Goal: Find specific page/section: Find specific page/section

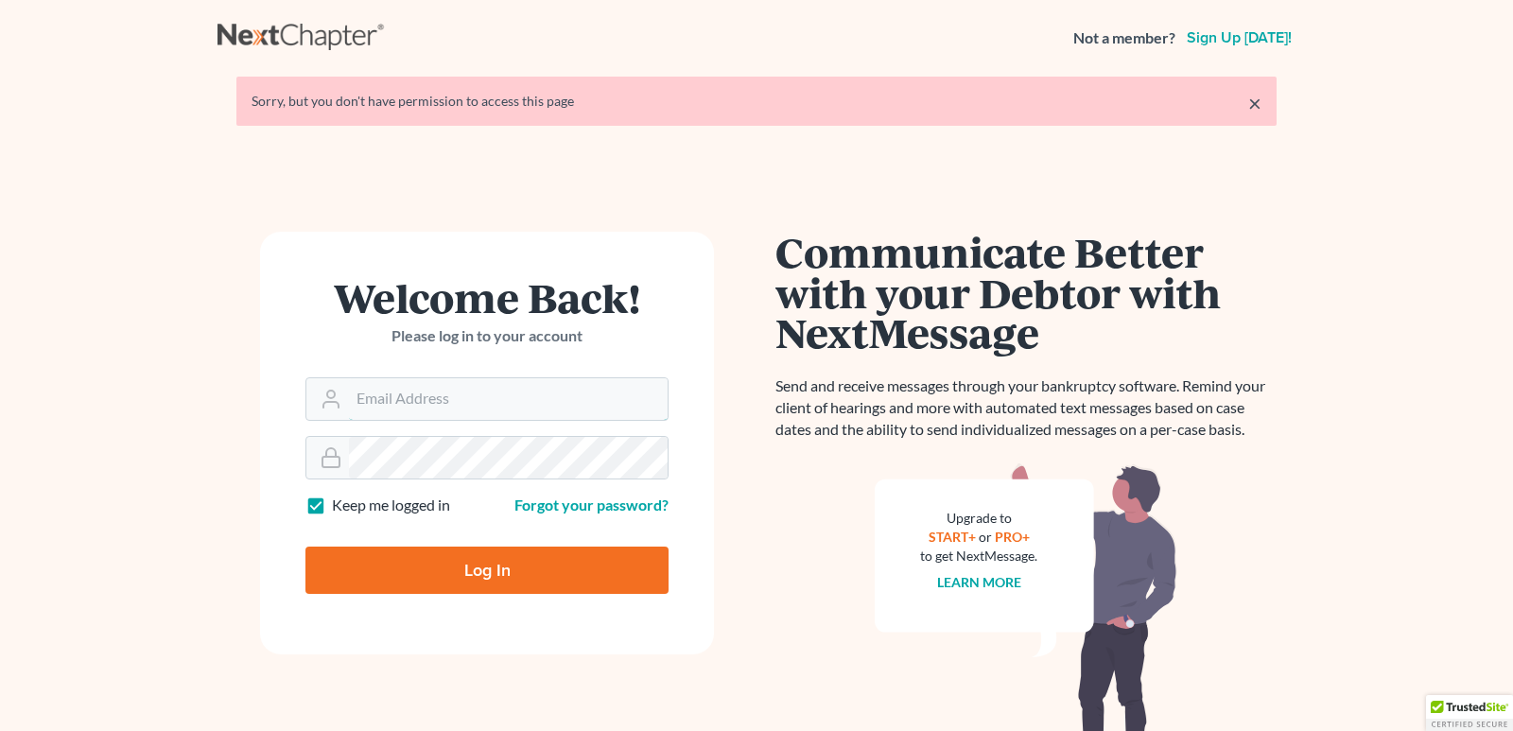
type input "[PERSON_NAME][EMAIL_ADDRESS][DOMAIN_NAME]"
click at [409, 561] on input "Log In" at bounding box center [487, 570] width 363 height 47
type input "Thinking..."
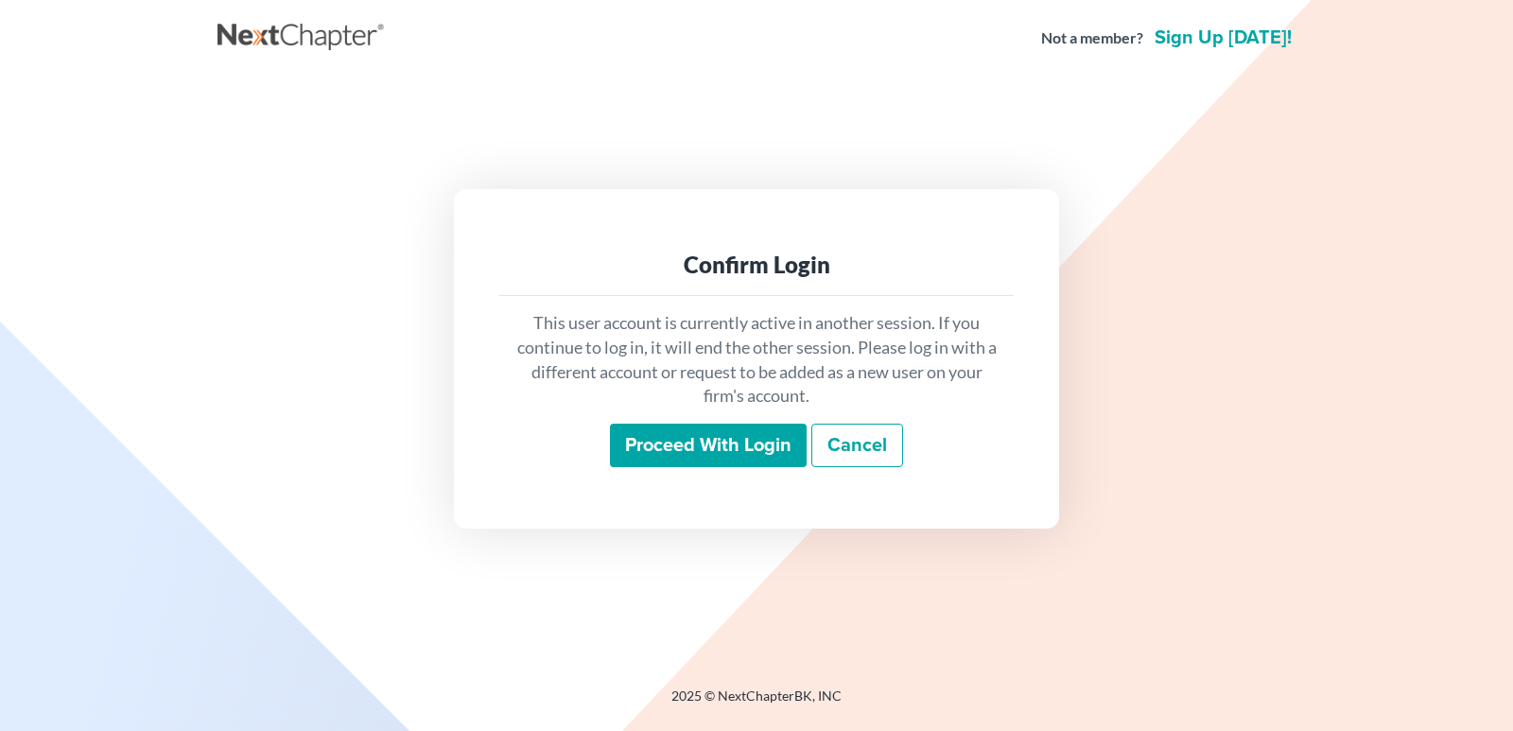
drag, startPoint x: 412, startPoint y: 562, endPoint x: 399, endPoint y: 532, distance: 33.0
click at [365, 547] on div "Confirm Login This user account is currently active in another session. If you …" at bounding box center [757, 359] width 1078 height 565
click at [772, 452] on input "Proceed with login" at bounding box center [708, 446] width 197 height 44
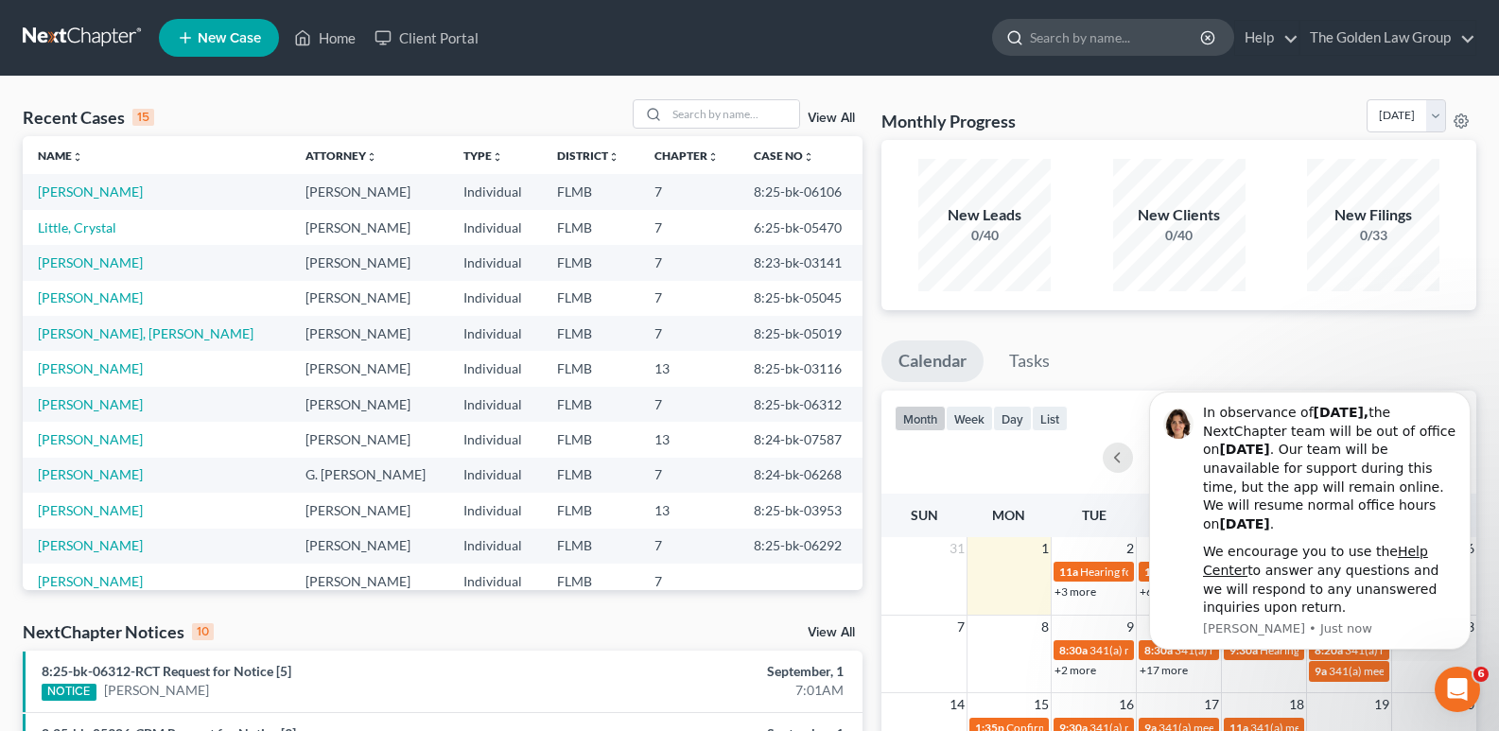
click at [1056, 35] on input "search" at bounding box center [1116, 37] width 173 height 35
type input "[PERSON_NAME]"
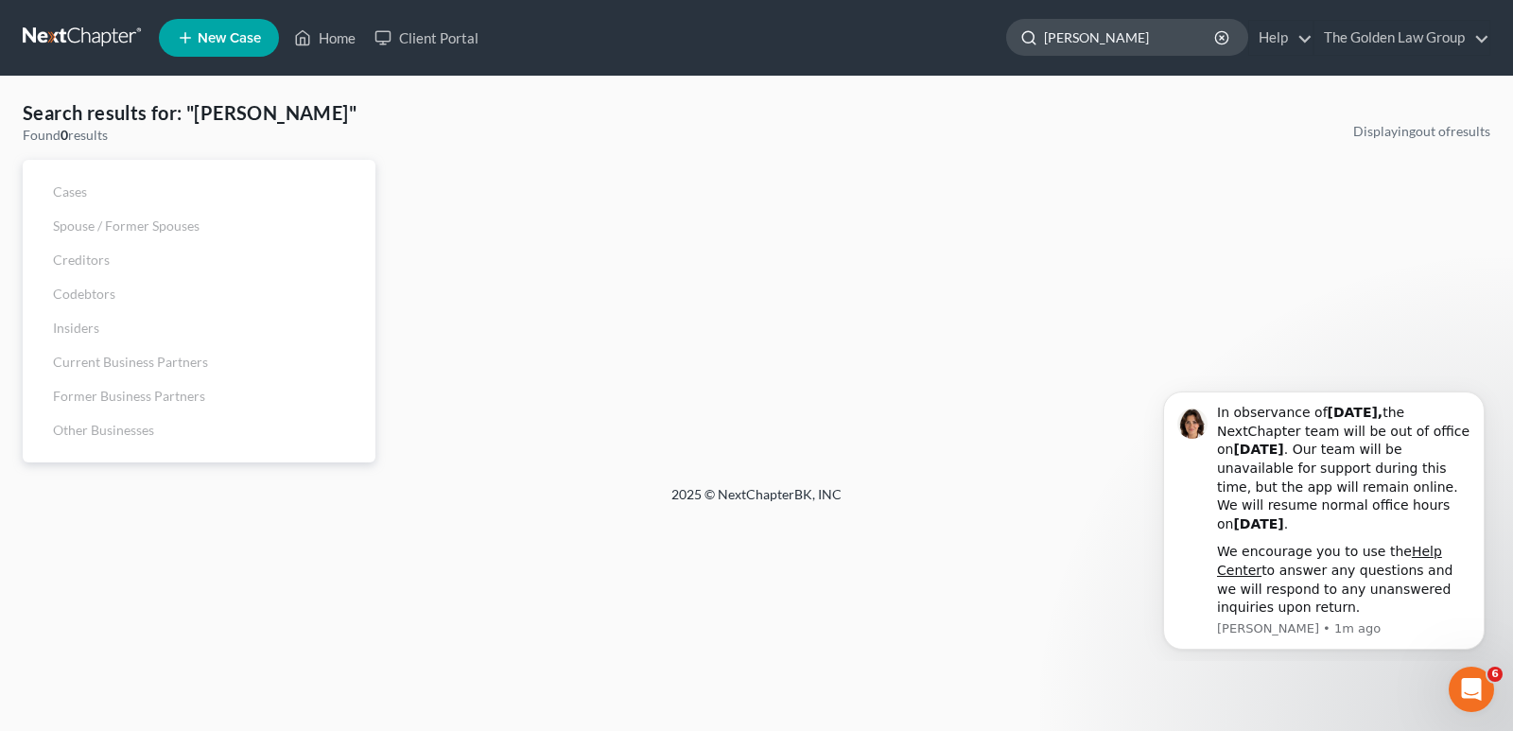
click at [1145, 34] on input "[PERSON_NAME]" at bounding box center [1130, 37] width 173 height 35
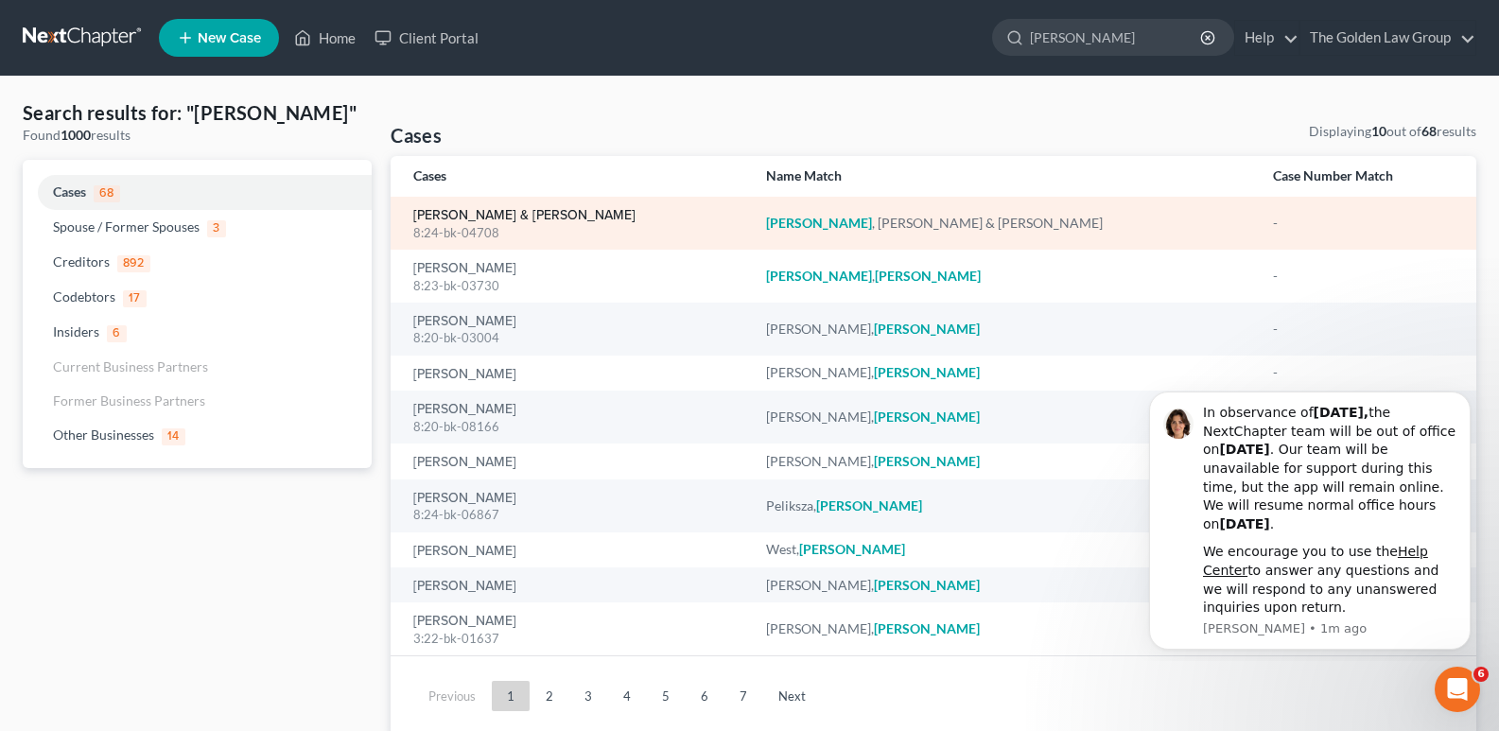
type input "[PERSON_NAME]"
click at [482, 218] on link "[PERSON_NAME] & [PERSON_NAME]" at bounding box center [524, 215] width 222 height 13
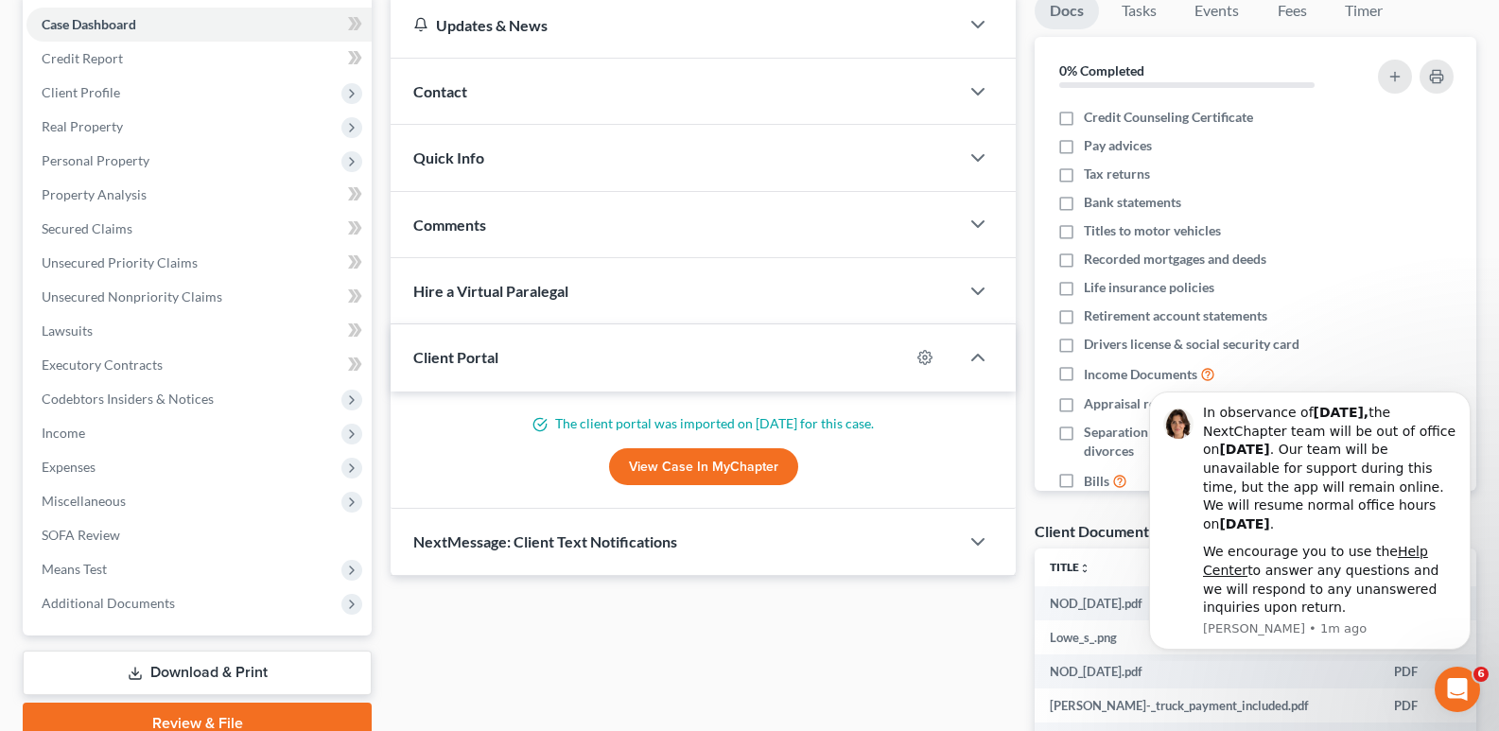
scroll to position [284, 0]
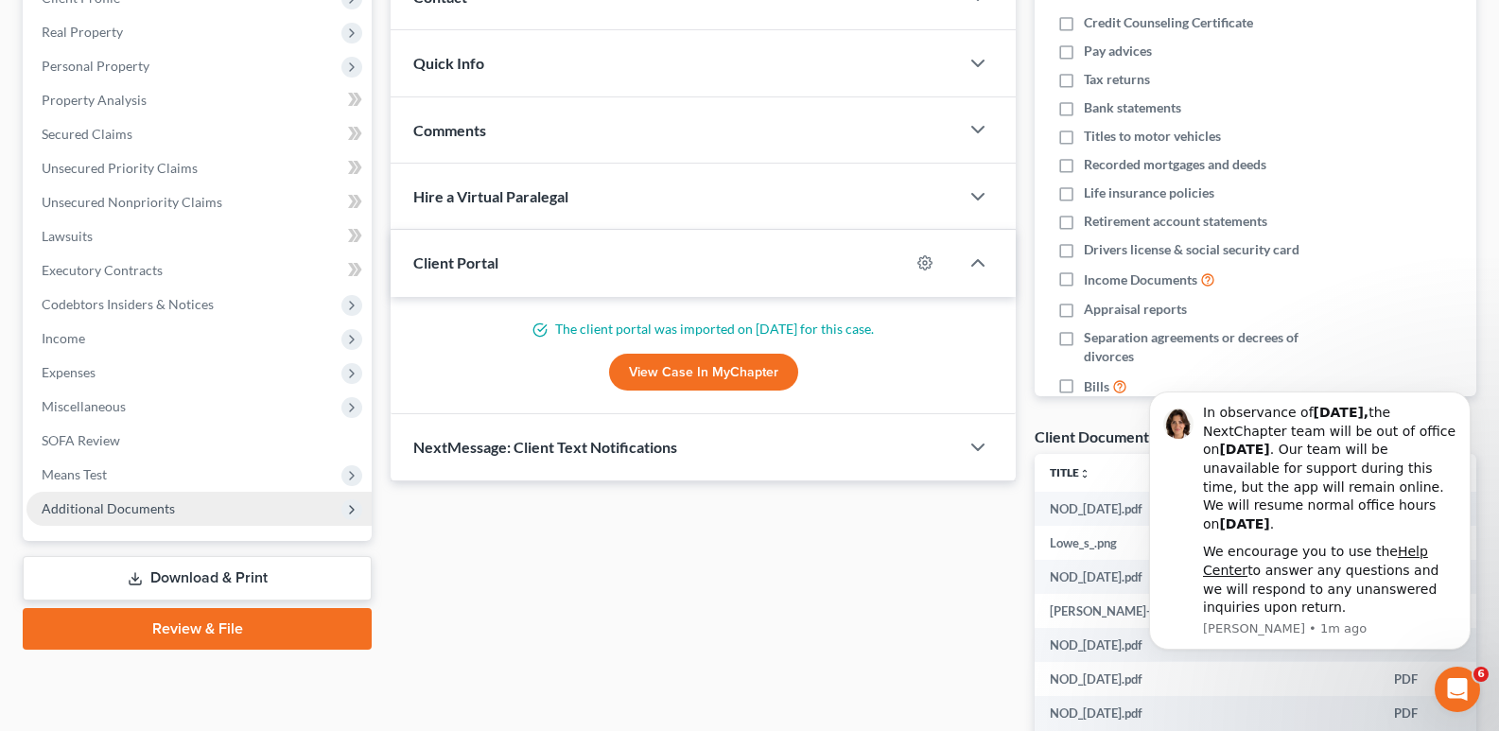
click at [139, 507] on span "Additional Documents" at bounding box center [108, 508] width 133 height 16
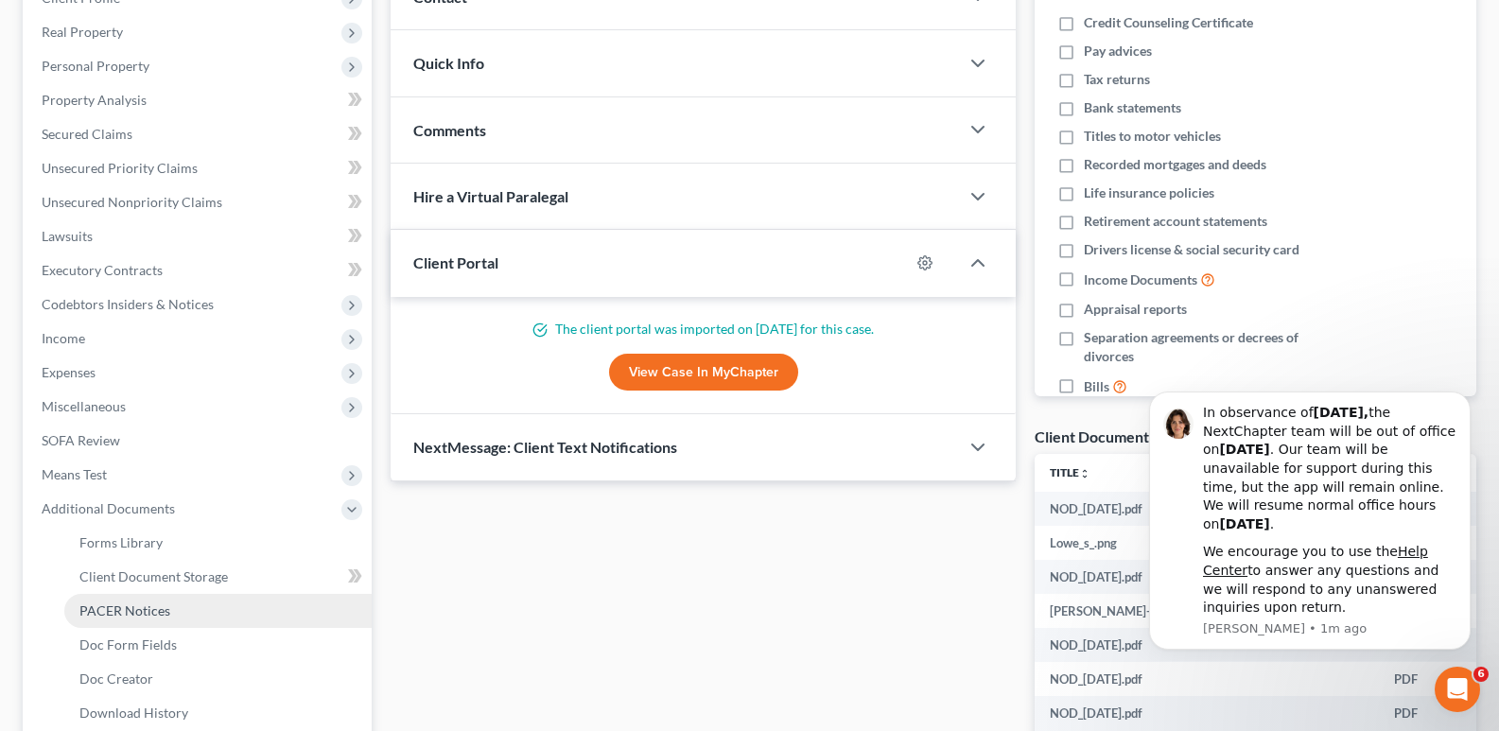
click at [132, 612] on span "PACER Notices" at bounding box center [124, 610] width 91 height 16
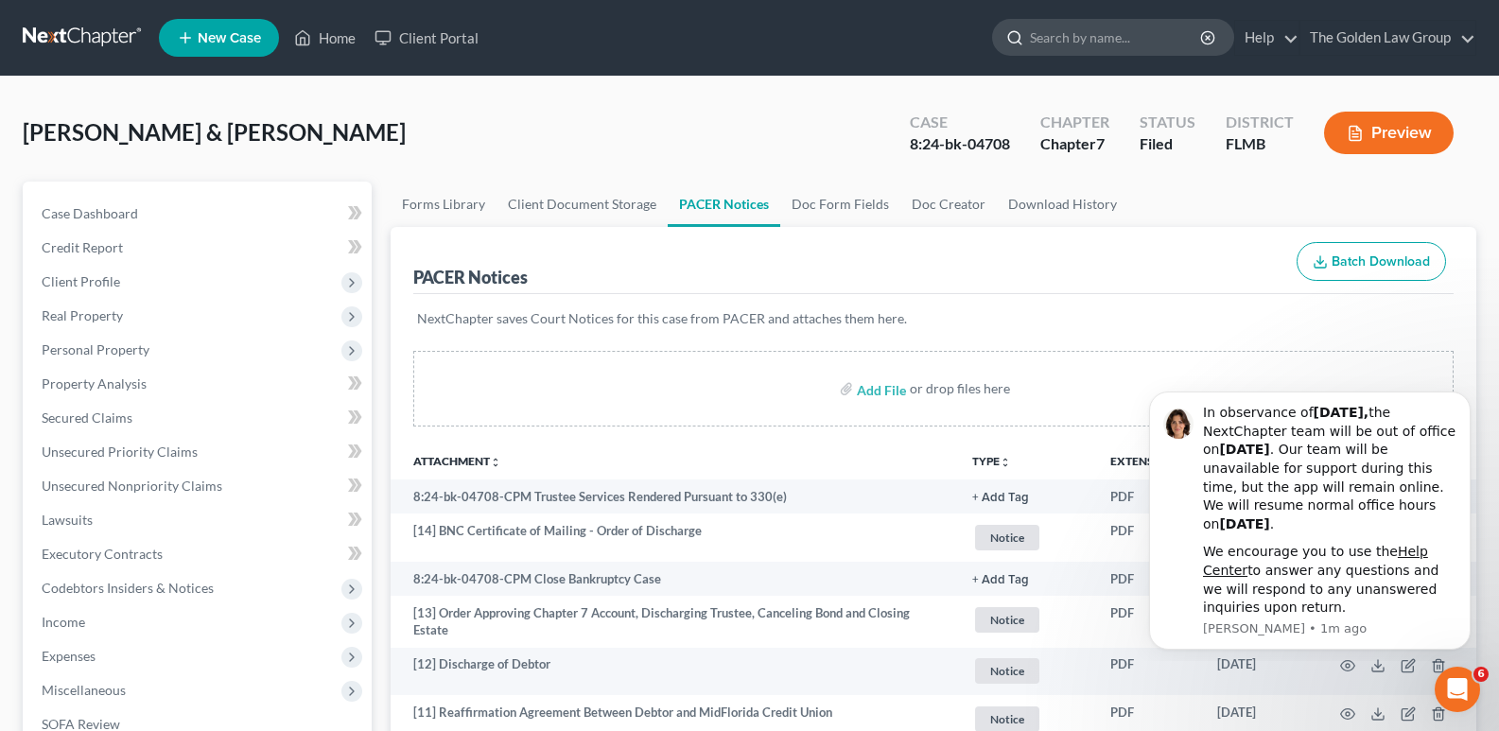
click at [1100, 38] on input "search" at bounding box center [1116, 37] width 173 height 35
